Goal: Find contact information: Find contact information

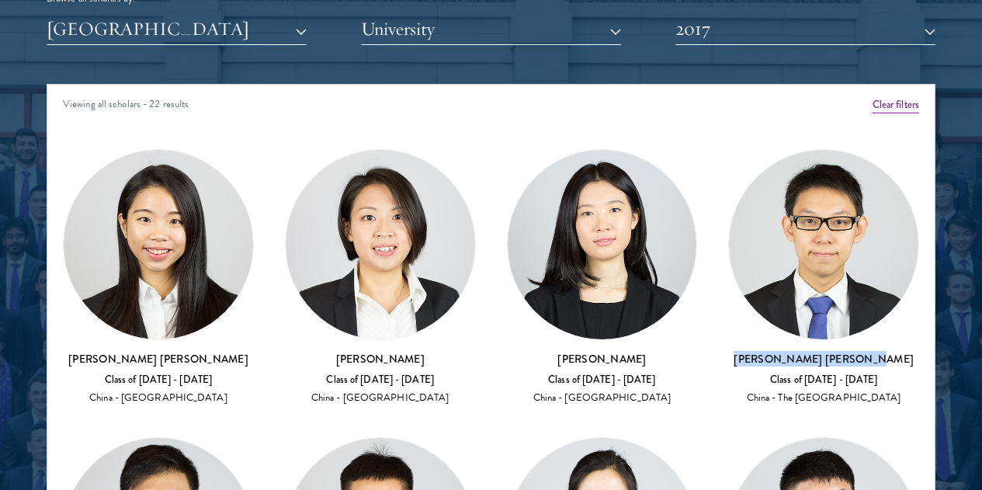
scroll to position [78, 0]
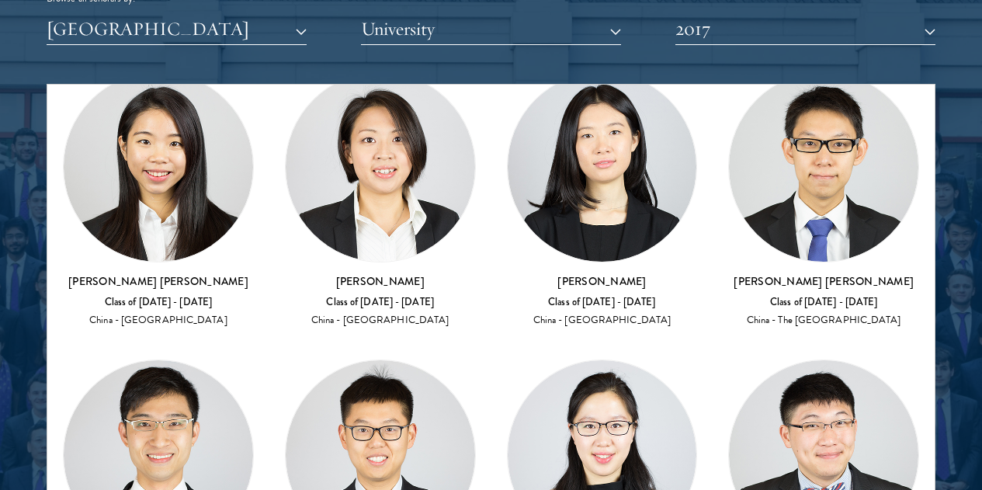
drag, startPoint x: 743, startPoint y: 168, endPoint x: 843, endPoint y: 175, distance: 100.3
copy h3 "[PERSON_NAME]"
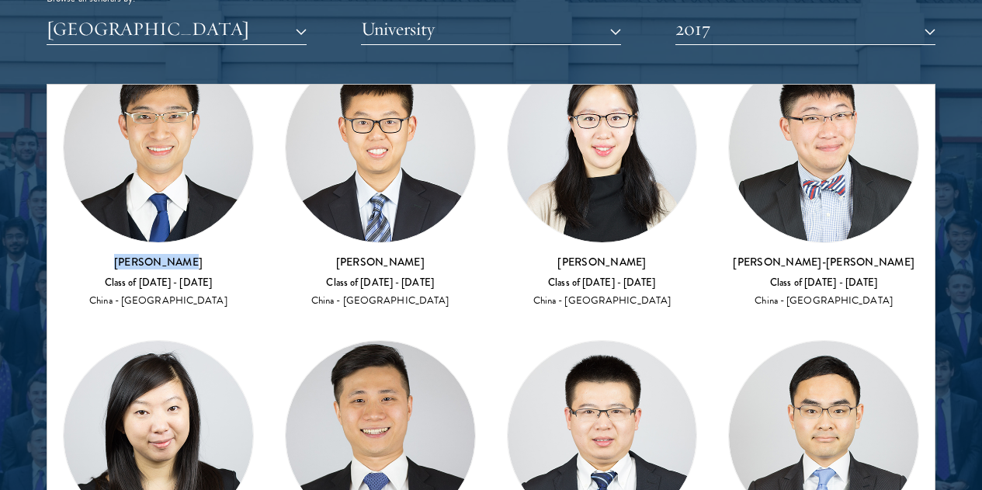
scroll to position [388, 0]
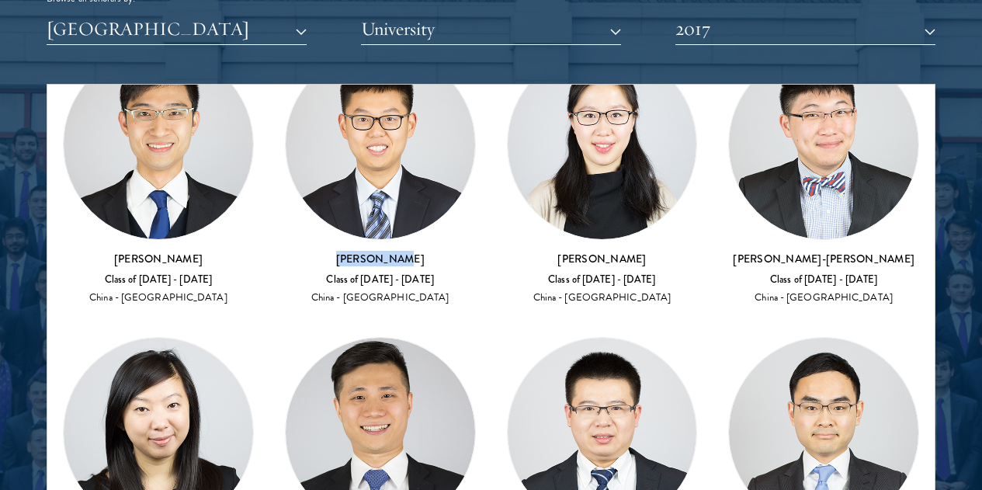
drag, startPoint x: 227, startPoint y: 120, endPoint x: 130, endPoint y: 120, distance: 97.0
click at [285, 251] on h3 "[PERSON_NAME]" at bounding box center [380, 259] width 191 height 16
copy h3 "[PERSON_NAME]"
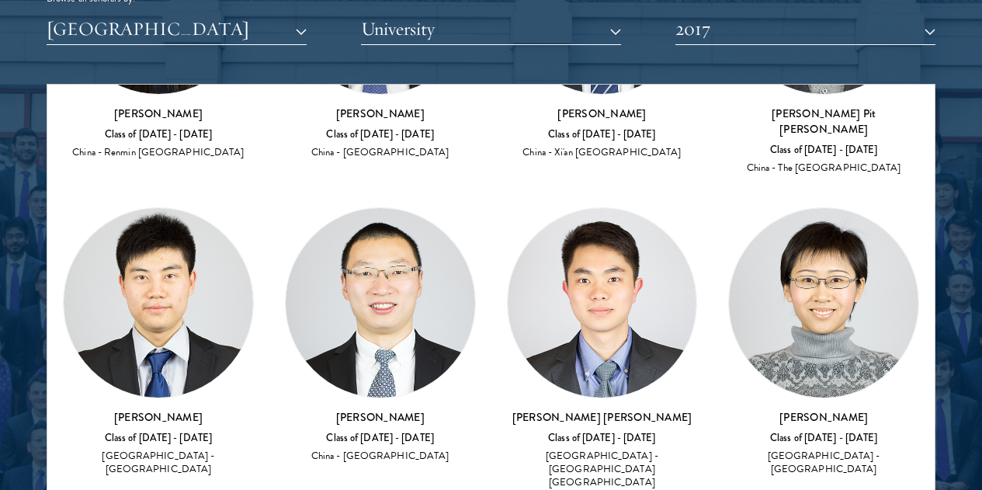
scroll to position [840, 0]
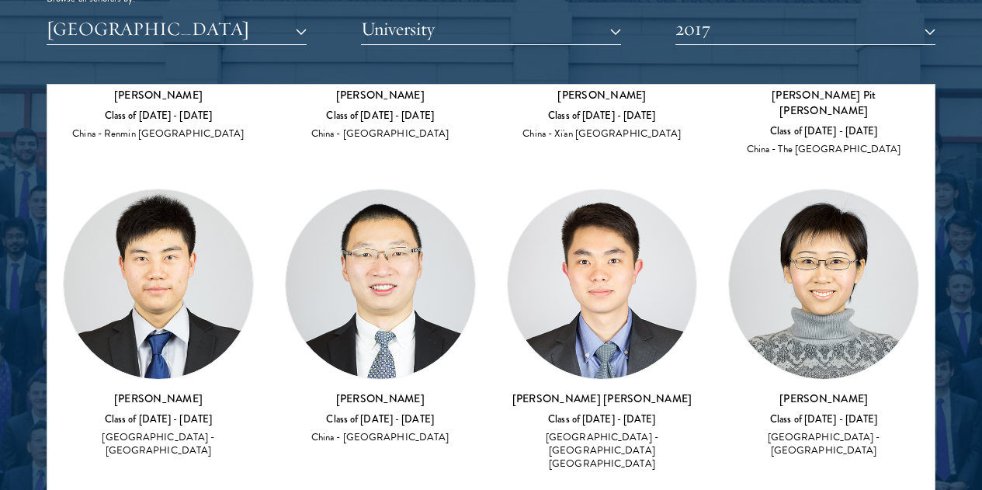
drag, startPoint x: 378, startPoint y: 416, endPoint x: 276, endPoint y: 414, distance: 102.5
copy h3 "[PERSON_NAME]"
click at [511, 359] on div "Amber Class of [DATE] - [DATE] [GEOGRAPHIC_DATA] - [GEOGRAPHIC_DATA] View Bio C…" at bounding box center [490, 189] width 887 height 1803
drag, startPoint x: 222, startPoint y: 422, endPoint x: 144, endPoint y: 415, distance: 77.9
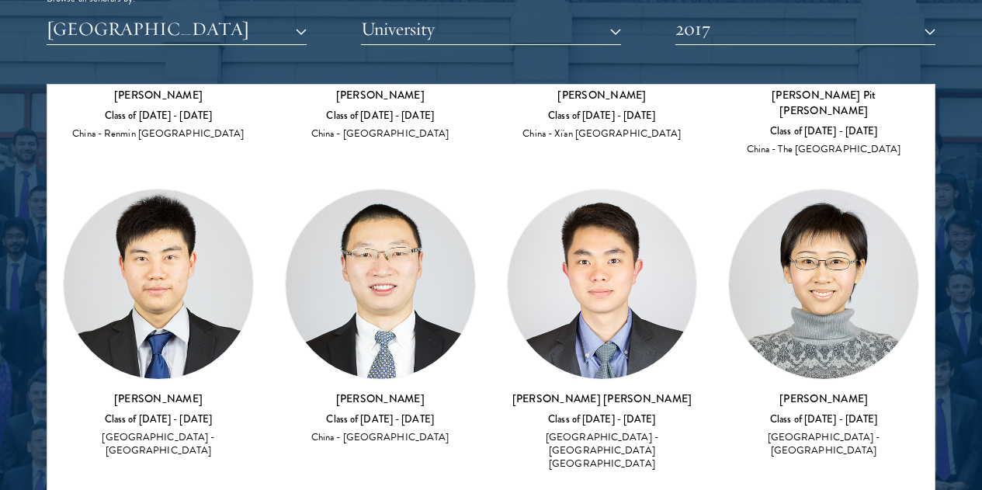
copy h3 "[PERSON_NAME]"
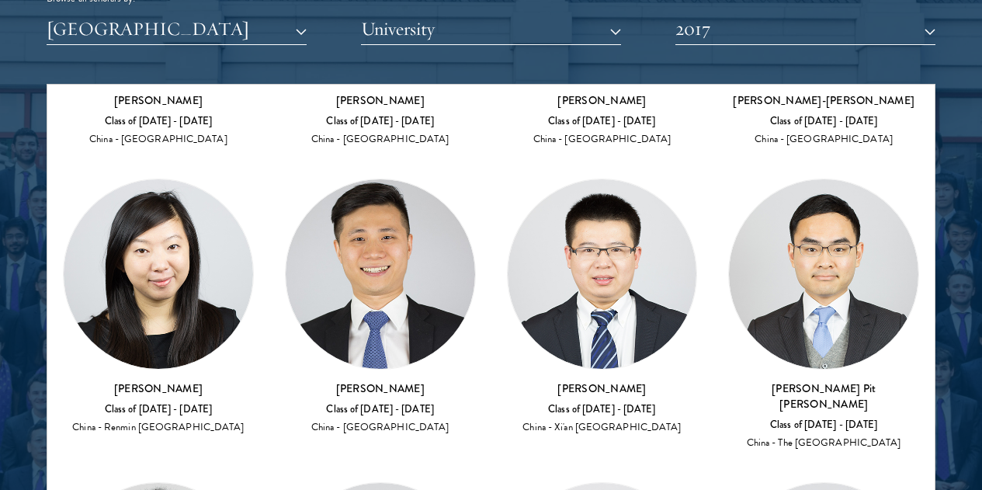
scroll to position [529, 0]
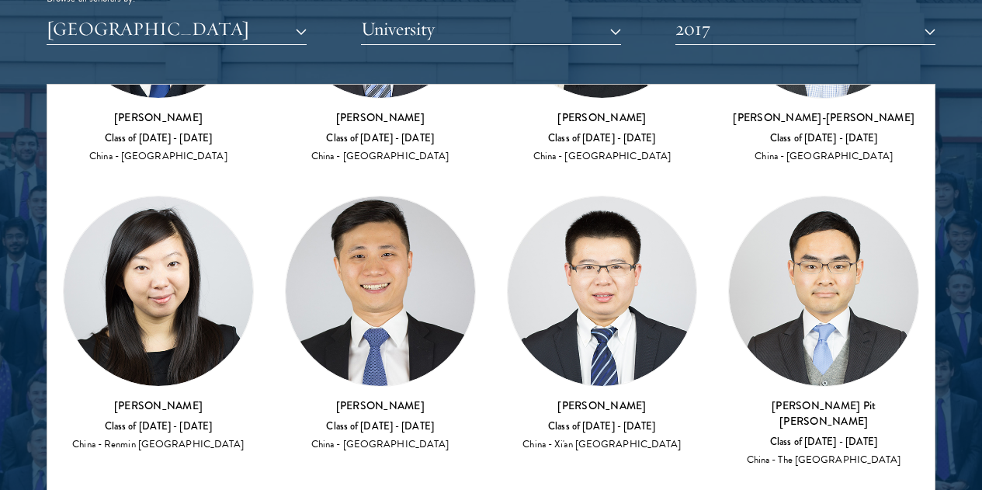
drag, startPoint x: 517, startPoint y: 228, endPoint x: 434, endPoint y: 200, distance: 87.6
copy h3 "[PERSON_NAME]"
click at [728, 397] on h3 "[PERSON_NAME] Pit [PERSON_NAME]" at bounding box center [823, 412] width 191 height 31
drag, startPoint x: 361, startPoint y: 255, endPoint x: 294, endPoint y: 227, distance: 72.1
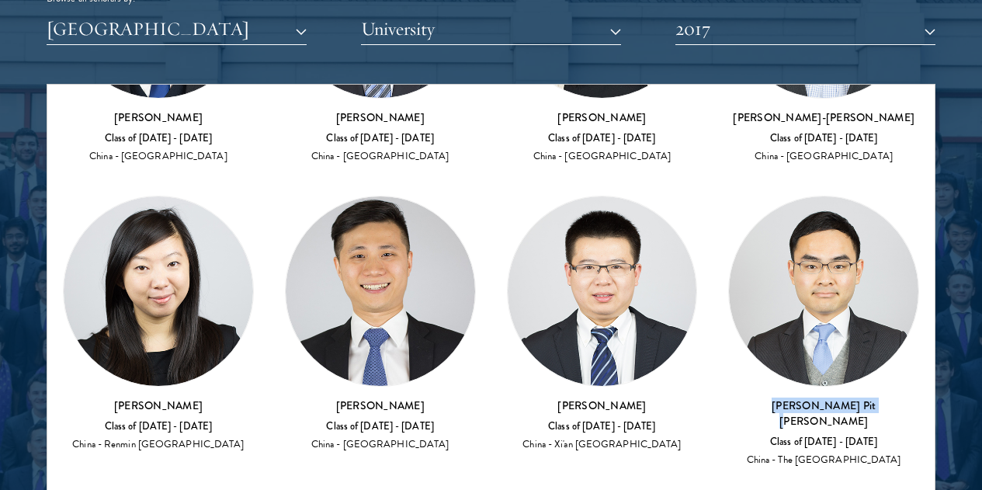
click at [728, 397] on h3 "[PERSON_NAME] Pit [PERSON_NAME]" at bounding box center [823, 412] width 191 height 31
copy h3 "[PERSON_NAME] Pit [PERSON_NAME]"
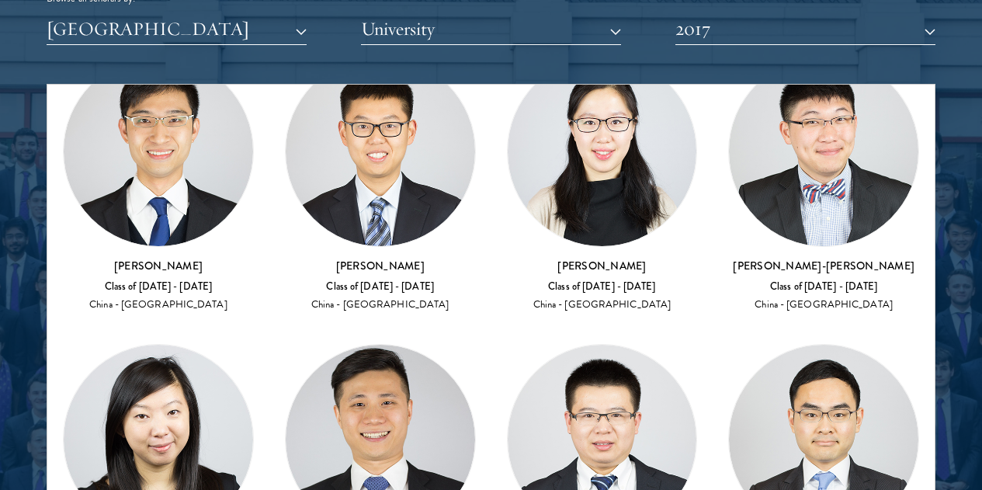
scroll to position [374, 0]
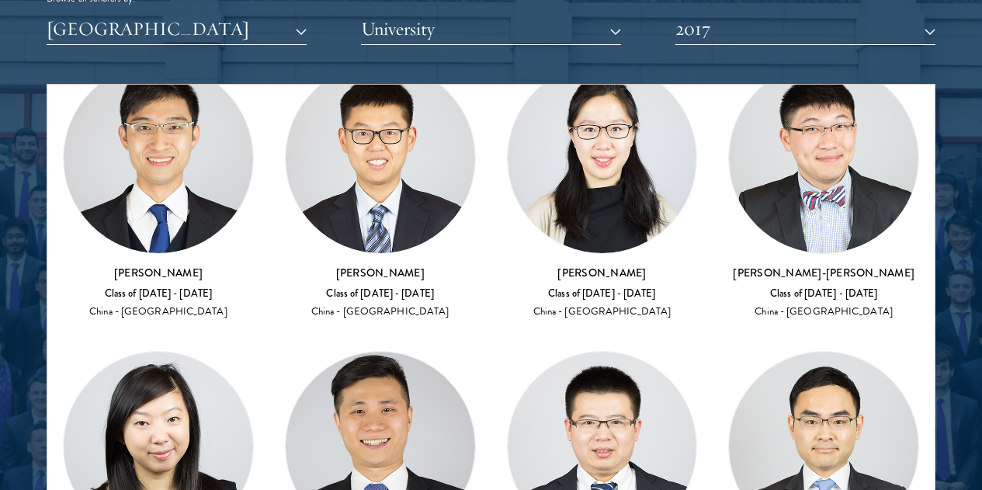
drag, startPoint x: 799, startPoint y: 407, endPoint x: 734, endPoint y: 384, distance: 69.2
copy h3 "[PERSON_NAME] [PERSON_NAME]"
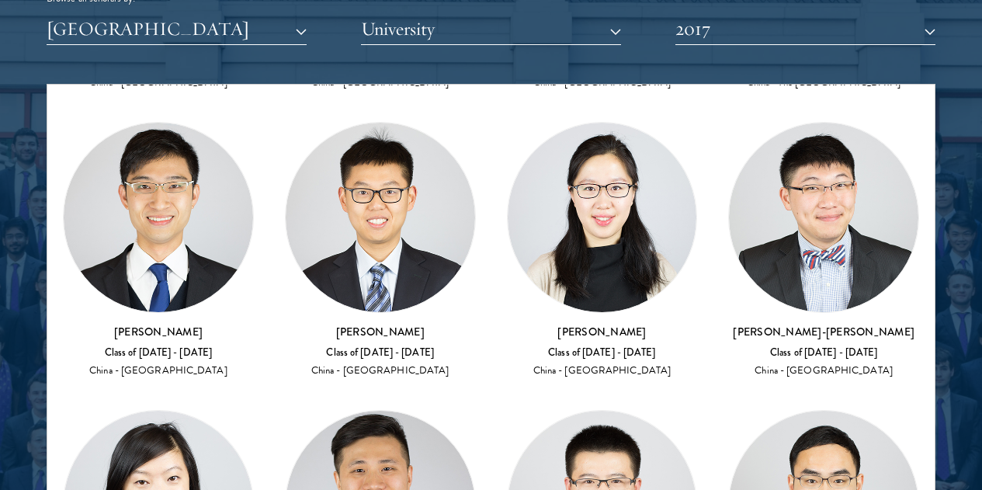
scroll to position [296, 0]
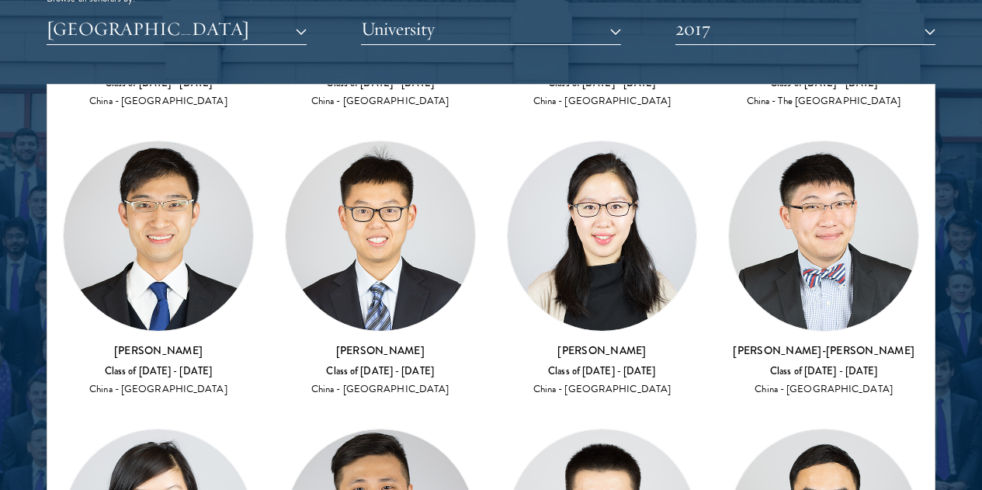
click at [728, 342] on h3 "[PERSON_NAME]-[PERSON_NAME]" at bounding box center [823, 350] width 191 height 16
drag, startPoint x: 502, startPoint y: 234, endPoint x: 438, endPoint y: 214, distance: 67.5
click at [728, 342] on h3 "[PERSON_NAME]-[PERSON_NAME]" at bounding box center [823, 350] width 191 height 16
copy div "[PERSON_NAME]-[PERSON_NAME]"
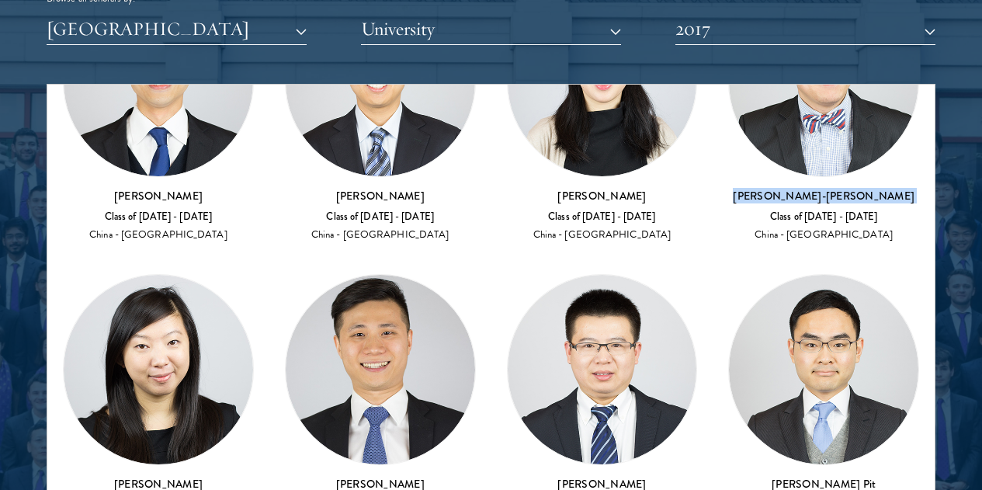
scroll to position [452, 0]
